Goal: Task Accomplishment & Management: Manage account settings

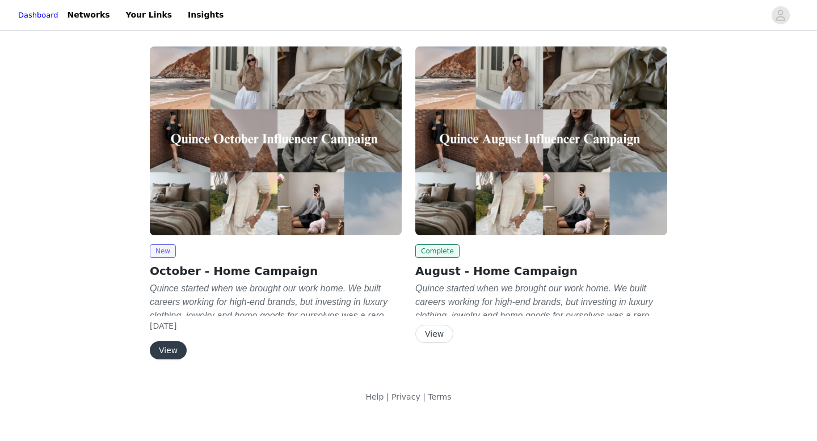
click at [171, 352] on button "View" at bounding box center [168, 351] width 37 height 18
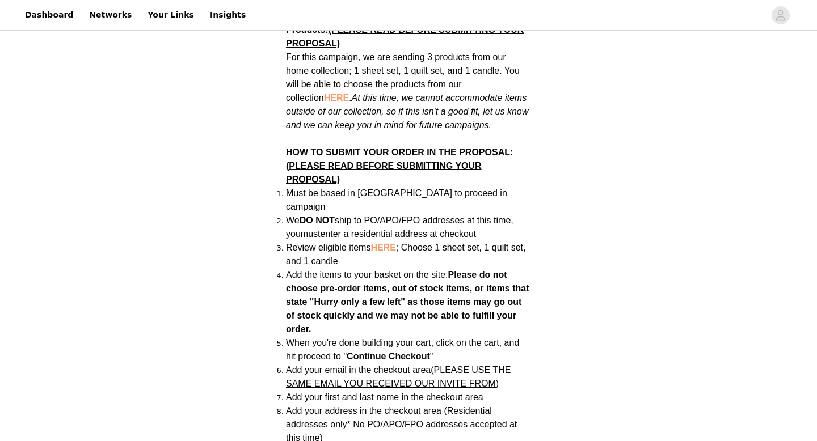
scroll to position [696, 0]
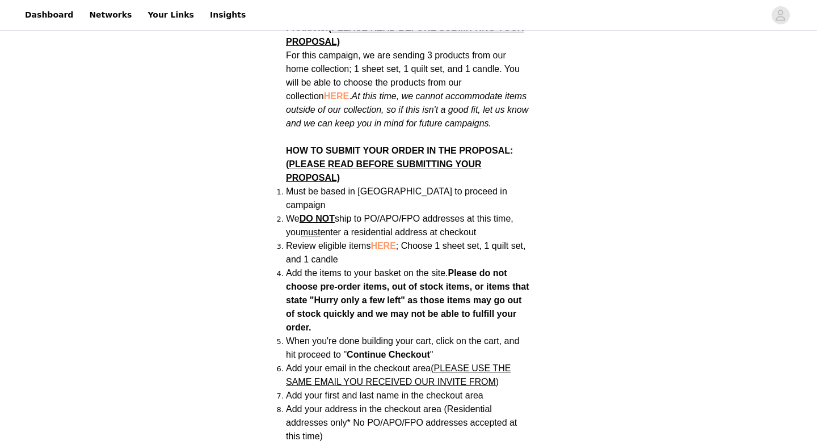
click at [391, 241] on span "HERE" at bounding box center [382, 246] width 25 height 10
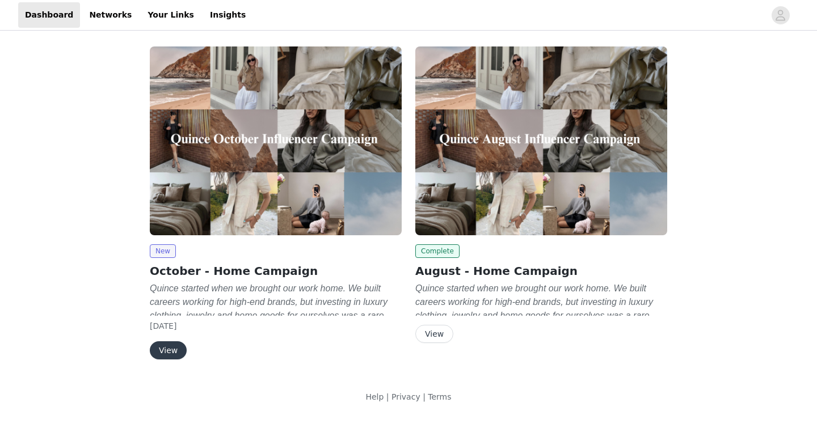
click at [170, 355] on button "View" at bounding box center [168, 351] width 37 height 18
click at [172, 359] on button "View" at bounding box center [168, 351] width 37 height 18
click at [163, 354] on button "View" at bounding box center [168, 351] width 37 height 18
click at [165, 346] on button "View" at bounding box center [168, 351] width 37 height 18
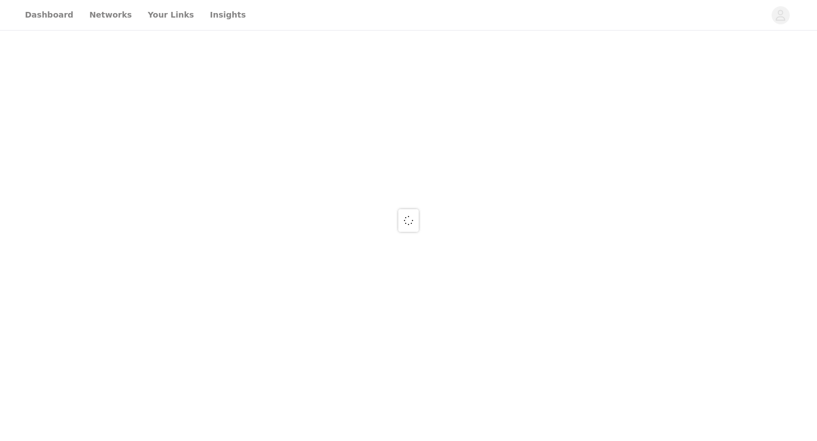
click at [532, 23] on div at bounding box center [408, 220] width 817 height 441
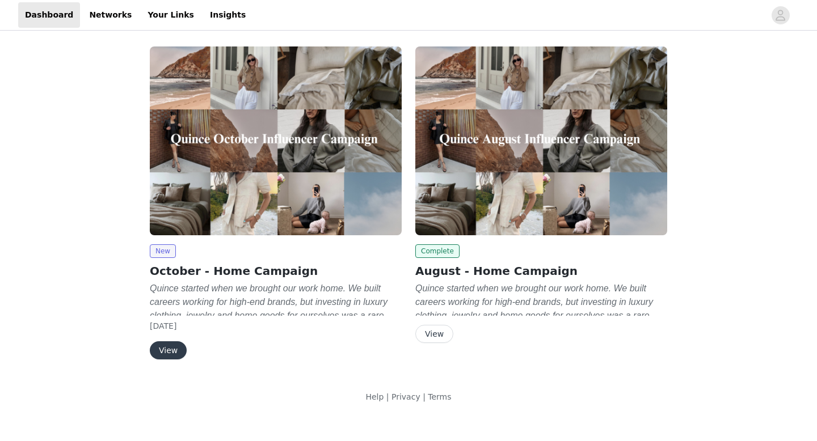
click at [167, 352] on button "View" at bounding box center [168, 351] width 37 height 18
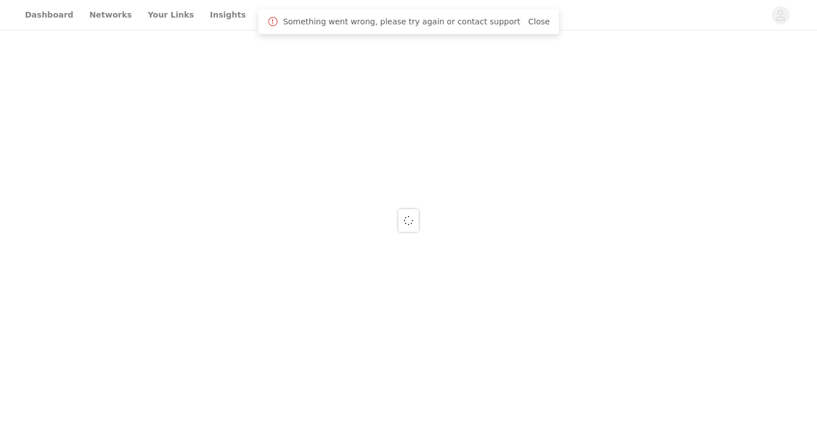
click at [533, 19] on link "Close" at bounding box center [539, 21] width 22 height 9
click at [55, 18] on div at bounding box center [408, 220] width 817 height 441
click at [54, 18] on div at bounding box center [408, 220] width 817 height 441
click at [102, 18] on div at bounding box center [408, 220] width 817 height 441
click at [161, 26] on div at bounding box center [408, 220] width 817 height 441
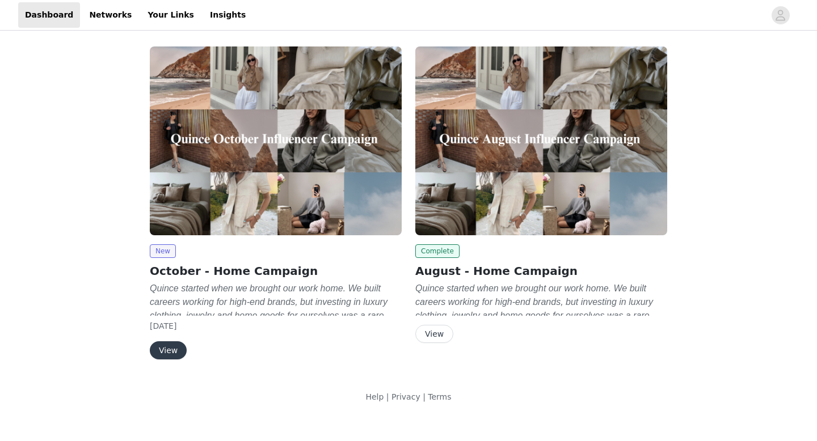
click at [165, 348] on button "View" at bounding box center [168, 351] width 37 height 18
click at [159, 356] on button "View" at bounding box center [168, 351] width 37 height 18
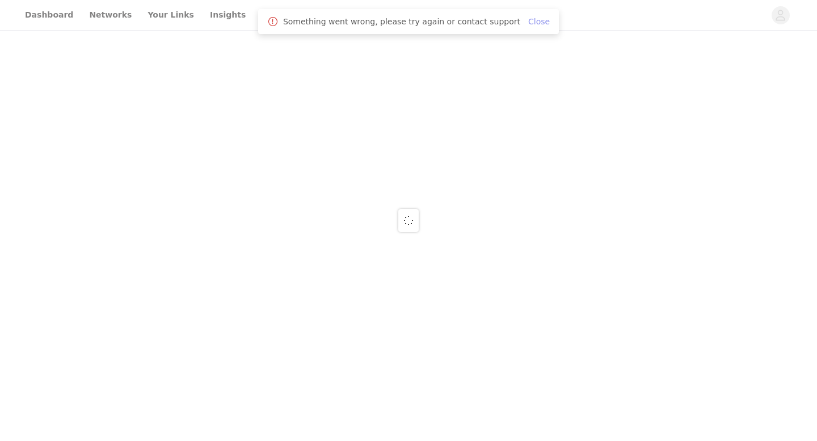
click at [532, 24] on link "Close" at bounding box center [539, 21] width 22 height 9
